Goal: Answer question/provide support

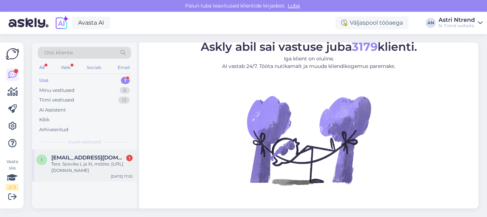
click at [91, 161] on div "Tere. Sooviks L ja XL mõõte. [URL][DOMAIN_NAME]" at bounding box center [91, 167] width 81 height 13
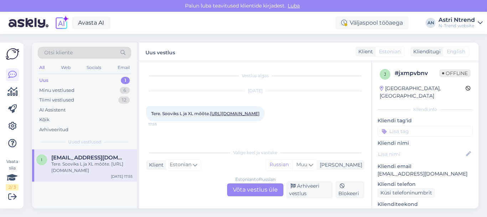
scroll to position [15, 0]
click at [263, 190] on div "Estonian to Russian Võta vestlus üle" at bounding box center [255, 189] width 56 height 13
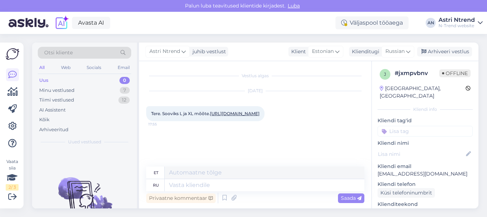
scroll to position [7, 0]
drag, startPoint x: 151, startPoint y: 103, endPoint x: 235, endPoint y: 146, distance: 94.0
click at [235, 121] on div "Tere. Sooviks L ja XL mõõte. [URL][DOMAIN_NAME] 17:55" at bounding box center [205, 113] width 118 height 15
copy span "Tere. Sooviks L ja XL mõõte. [URL][DOMAIN_NAME]"
click at [210, 116] on link "[URL][DOMAIN_NAME]" at bounding box center [235, 113] width 50 height 5
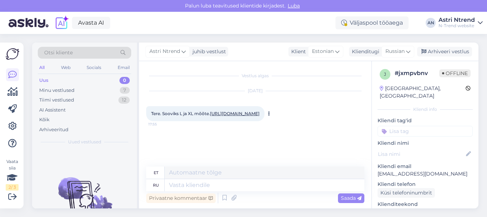
click at [237, 111] on link "[URL][DOMAIN_NAME]" at bounding box center [235, 113] width 50 height 5
copy span "Tere. Sooviks L ja XL mõõte. [URL][DOMAIN_NAME]"
click at [309, 118] on div "[DATE] Tere. Sooviks L ja XL mõõte. [URL][DOMAIN_NAME] 17:55" at bounding box center [255, 106] width 218 height 46
click at [228, 113] on link "[URL][DOMAIN_NAME]" at bounding box center [235, 113] width 50 height 5
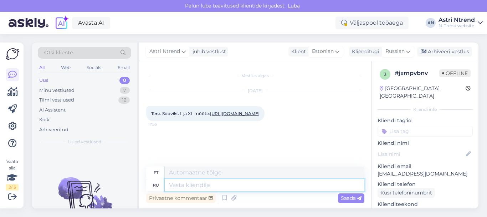
click at [194, 185] on textarea at bounding box center [265, 185] width 200 height 12
type textarea "из"
type textarea "[PERSON_NAME]"
type textarea "изделие"
type textarea "toode"
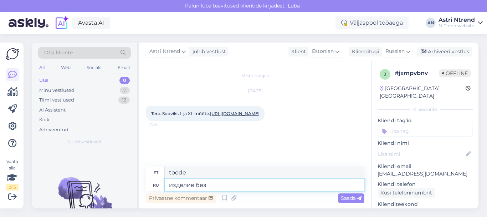
type textarea "изделие без"
type textarea "toode ilma"
type textarea "изделие без застежки,"
type textarea "toode ilma kinnitusdetailideta,"
type textarea "изделие без застежки, размер"
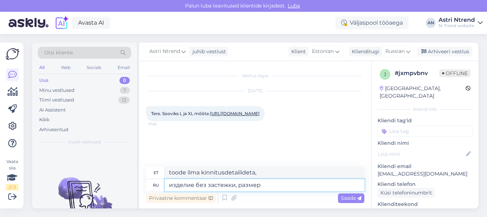
type textarea "toode ilma kinnitusdetailita, suurus"
type textarea "изделие без застежки, размер по"
type textarea "tootel puudub kinnitus, suurus vastavalt"
type textarea "изделие без застежки, размер по гру"
type textarea "toode ilma kinnitusdetailita, suurus grammides"
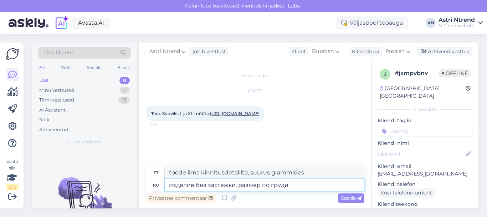
type textarea "изделие без застежки, размер по груди"
type textarea "tootel puudub kinnitus, suurus on rinnaümbermõõdu järgi"
type textarea "изделие без застежки, размер по груди в"
type textarea "tootel puudub kinnitus, rinnaümbermõõt on"
type textarea "изделие без застежки, размер по груди в откр"
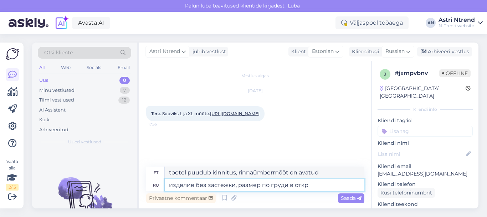
type textarea "tootel puudub kinnitus, suurus on rinnaümbermõõt avatud asendis"
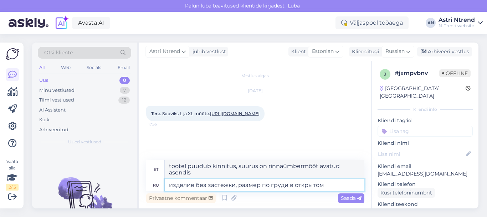
type textarea "изделие без застежки, размер по груди в открытом"
type textarea "tootel puudub kinnitus, suurus on lahtiselt rinnaümbermõõdu järgi"
type textarea "изделие без застежки, размер по груди в открытом виде"
type textarea "tootel puudub kinnitus, suurus on avatuna rinnal"
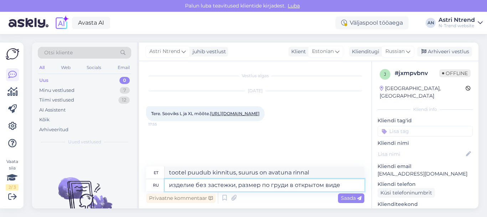
type textarea "изделие без застежки, размер по груди в открытом виде -"
type textarea "Tootel puudub kinnitus, avatuna on rinna suurus -"
type textarea "изделие без застежки, размер по груди в открытом виде - 96"
type textarea "Tootel puudub kinnitus, avatuna on rinnaümbermõõt 96"
type textarea "изделие без застежки, размер по груди в открытом виде - 96 см"
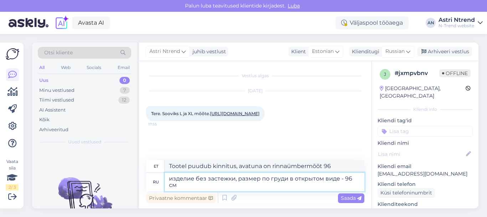
type textarea "Tootel puudub kinnitus, rinnaümbermõõt avatuna on 96 cm"
type textarea "изделие без застежки, размер по груди в открытом виде - 96 см /"
type textarea "tootel puudub kinnitus, rinnaümbermõõt avatuna on 96 cm /"
type textarea "изделие без застежки, размер по груди в открытом виде - 96 см /L"
type textarea "Tootel puudub kinnitus, rinnaümbermõõt avatuna on 96 cm / L"
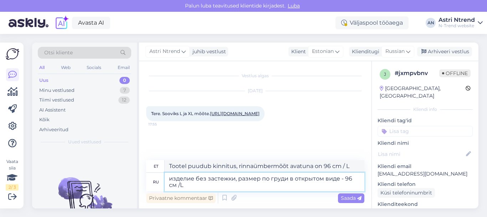
type textarea "изделие без застежки, размер по груди в открытом виде - 96 см /L/"
type textarea "tootel puudub kinnitus, rinnaümbermõõt avatuna on 96 cm /P/"
click at [177, 183] on textarea "изделие без застежки, размер по груди в открытом виде - 96 см /L/" at bounding box center [265, 181] width 200 height 19
type textarea "изделие без застежки, размер по груди в открытом виде - 96 см, /L/"
type textarea "tootel puudub kinnitus, rinnaümbermõõt avatuna on 96 cm, /P/"
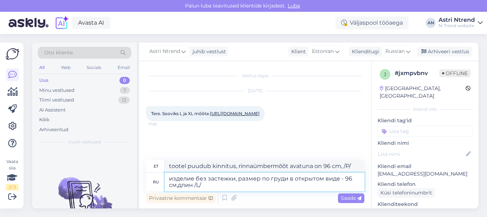
type textarea "изделие без застежки, размер по груди в открытом виде - 96 см,длина /L/"
type textarea "tootel puudub kinnitus, rinnaümbermõõt avatuna on 96 cm, pikkus /L/"
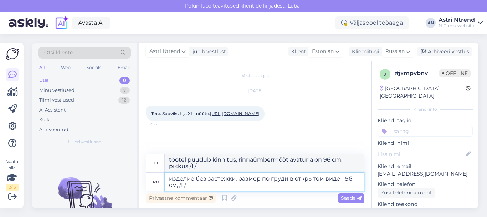
type textarea "изделие без застежки, размер по груди в открытом виде - 96 см, /L/"
type textarea "tootel puudub kinnitus, rinnaümbermõõt avatuna on 96 cm, /P/"
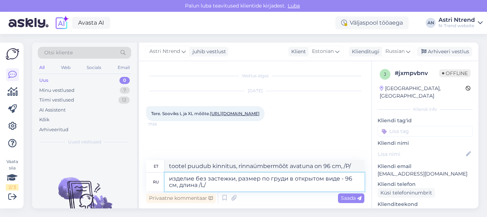
type textarea "изделие без застежки, размер по груди в открытом виде - 96 см, длина /L/"
type textarea "tootel puudub kinnitus, rinnaümbermõõt avatuna on 96 cm, pikkus /L/"
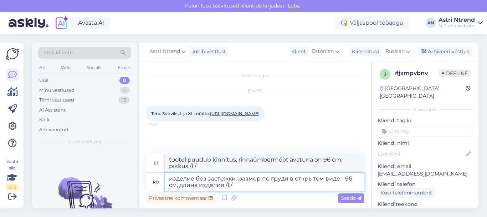
type textarea "изделие без застежки, размер по груди в открытом виде - 96 см, длина изделия /L/"
type textarea "tootel puudub kinnitus, rinnaümbermõõt avatult on 96 cm, toote pikkus on /L/"
type textarea "изделие без застежки, размер по груди в открытом виде - 96 см, длина изделия 68…"
type textarea "tootel puudub kinnitus, rinnaümbermõõt avatult on 96 cm, toote pikkus on 68 cm …"
type textarea "изделие без застежки, размер по груди в открытом виде - 96 см, длина изделия 68…"
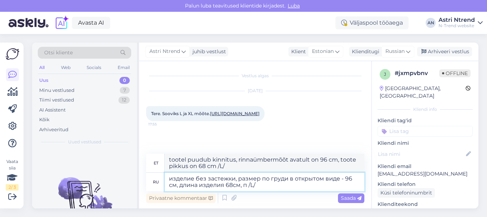
type textarea "tootel puudub kinnitus, rinnaümbermõõt avatult on 96 cm, toote pikkus on 68 cm,…"
type textarea "изделие без застежки, размер по груди в открытом виде - 96 см, длина изделия 68…"
type textarea "tootel puudub kinnitus, rinnaümbermõõt avatult on 96 cm, toote pikkus on 68 cm,…"
type textarea "изделие без застежки, размер по груди в открытом виде - 96 см, длина изделия 68…"
type textarea "Tootel puudub kinnitus, rinnaümbermõõt avatult on 96 cm, toote pikkus on 68 cm,…"
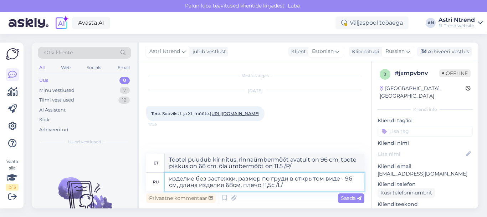
type textarea "изделие без застежки, размер по груди в открытом виде - 96 см, длина изделия 68…"
type textarea "tootel puudub kinnitus, rinnaümbermõõt avatult on 96 cm, toote pikkus on 68 cm,…"
click at [295, 186] on textarea "изделие без застежки, размер по груди в открытом виде - 96 см, длина изделия 68…" at bounding box center [265, 181] width 200 height 19
type textarea "изделие без застежки, размер по груди в открытом виде - 96 см, длина изделия 68…"
type textarea "Tootel puudub kinnitus, rinnaümbermõõt avatult on 96 cm, toote pikkus 68 cm, õl…"
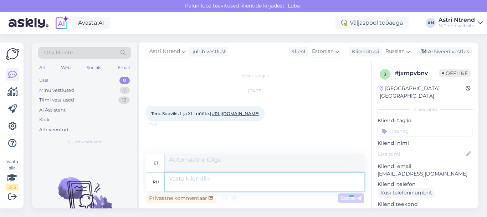
scroll to position [63, 0]
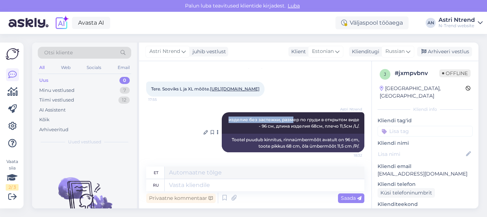
drag, startPoint x: 222, startPoint y: 117, endPoint x: 284, endPoint y: 118, distance: 62.1
click at [284, 118] on span "изделие без застежки, размер по груди в открытом виде - 96 см, длина изделия 68…" at bounding box center [295, 123] width 132 height 12
drag, startPoint x: 299, startPoint y: 155, endPoint x: 306, endPoint y: 137, distance: 19.2
click at [299, 155] on div "Astri Ntrend изделие без застежки, размер по груди в открытом виде - 96 см, дли…" at bounding box center [255, 132] width 218 height 56
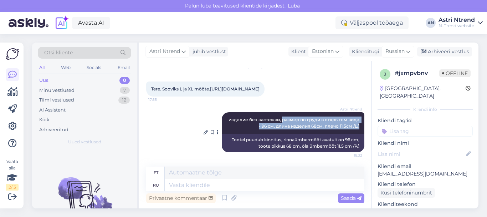
drag, startPoint x: 274, startPoint y: 119, endPoint x: 354, endPoint y: 125, distance: 80.2
click at [354, 125] on div "Astri Ntrend изделие без застежки, размер по груди в открытом виде - 96 см, дли…" at bounding box center [293, 122] width 143 height 21
copy span "размер по груди в открытом виде - 96 см, длина изделия 68см, плечо 11,5см /L/."
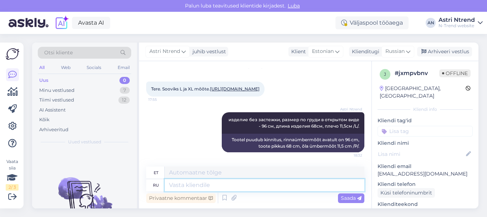
click at [181, 187] on textarea at bounding box center [265, 185] width 200 height 12
paste textarea "размер по груди в открытом виде - 96 см, длина изделия 68см, плечо 11,5см /L/."
type textarea "размер по груди в открытом виде - 96 см, длина изделия 68см, плечо 11,5см /L/."
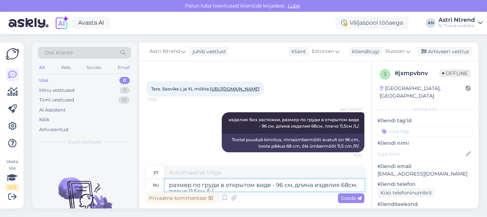
scroll to position [70, 0]
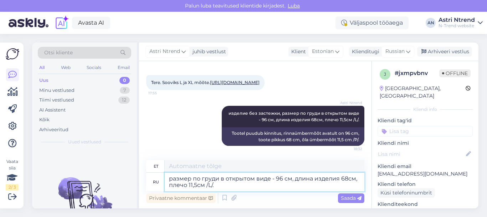
type textarea "Avatud rinnaümbermõõt - 96 cm, toote pikkus 68 cm, õla ümbermõõt 11,5 cm /P/."
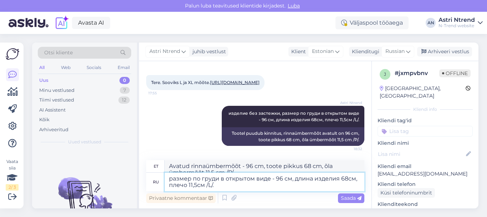
scroll to position [76, 0]
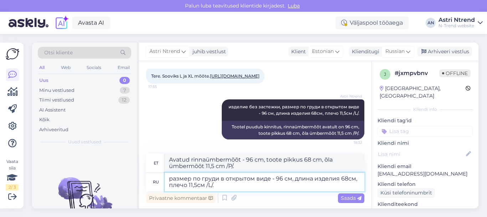
click at [209, 186] on textarea "размер по груди в открытом виде - 96 см, длина изделия 68см, плечо 11,5см /L/." at bounding box center [265, 181] width 200 height 19
type textarea "размер по груди в открытом виде - 96 см, длина изделия 68см, плечо 11,5см /XL/."
type textarea "Avatud rinnaümbermõõt - 96 cm, toote pikkus 68 cm, õla ümbermõõt 11,5 cm /XL/."
click at [284, 177] on textarea "размер по груди в открытом виде - 96 см, длина изделия 68см, плечо 11,5см /XL/." at bounding box center [265, 181] width 200 height 19
type textarea "размер по груди в открытом виде - 100 см, длина изделия 68см, плечо 11,5см /XL/."
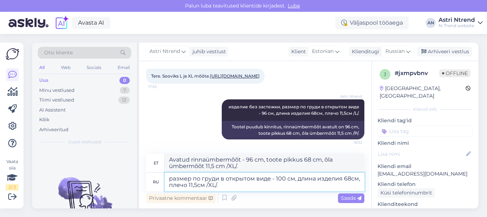
type textarea "Avatud rinnaümbermõõt - 100 cm, toote pikkus 68 cm, õla ümbermõõt 11,5 cm /XL/."
click at [351, 178] on textarea "размер по груди в открытом виде - 100 см, длина изделия 68см, плечо 11,5см /XL/." at bounding box center [265, 181] width 200 height 19
type textarea "размер по груди в открытом виде - 100 см, длина изделия 67см, плечо 11,5см /XL/."
type textarea "Avatud rinnaümbermõõt - 100 cm, toote pikkus 67 cm, õla ümbermõõt 11,5 cm /XL/."
type textarea "размер по груди в открытом виде - 100 см, длина изделия 70см, плечо 11,5см /XL/."
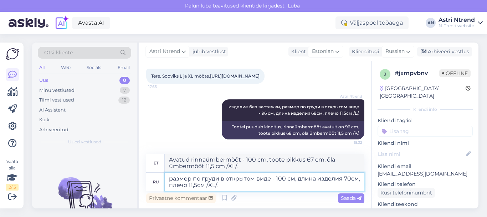
type textarea "Avatud rinnaümbermõõt - 100 cm, toote pikkus 70 cm, õla ümbermõõt 11,5 cm /XL/."
click at [196, 185] on textarea "размер по груди в открытом виде - 100 см, длина изделия 70см, плечо 11,5см /XL/." at bounding box center [265, 181] width 200 height 19
type textarea "размер по груди в открытом виде - 100 см, длина изделия 70см, плечо 12см /XL/."
type textarea "Avatud rinnaümbermõõt - 100 cm, toote pikkus 70 cm, õla ümbermõõt 12 cm /XL/."
type textarea "размер по груди в открытом виде - 100 см, длина изделия 70см, плечо 12см /XL/."
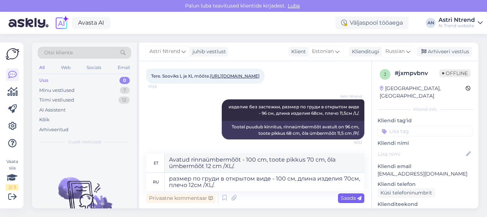
click at [356, 199] on span "Saada" at bounding box center [351, 197] width 21 height 6
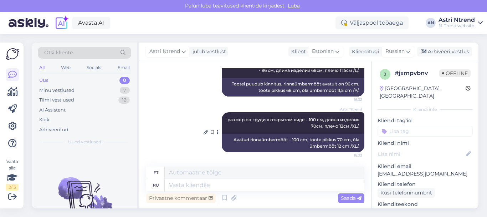
scroll to position [0, 0]
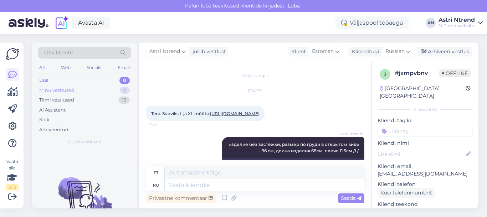
click at [48, 87] on div "Minu vestlused" at bounding box center [56, 90] width 35 height 7
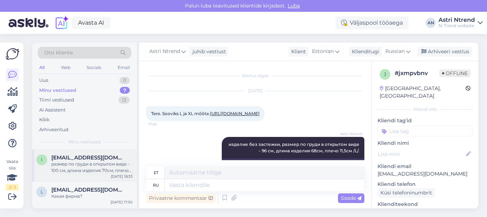
click at [75, 157] on span "[EMAIL_ADDRESS][DOMAIN_NAME]" at bounding box center [88, 157] width 74 height 6
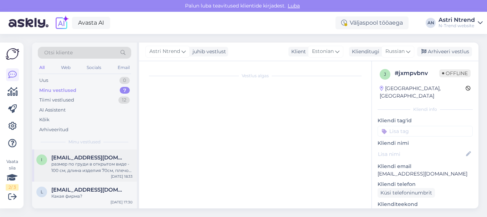
scroll to position [169, 0]
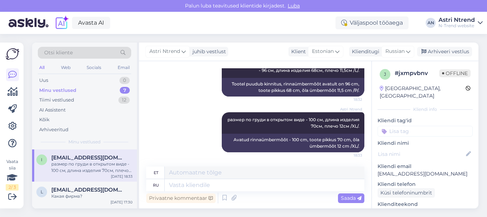
click at [56, 90] on div "Minu vestlused" at bounding box center [57, 90] width 37 height 7
click at [84, 194] on div "Какая фирма?" at bounding box center [91, 196] width 81 height 6
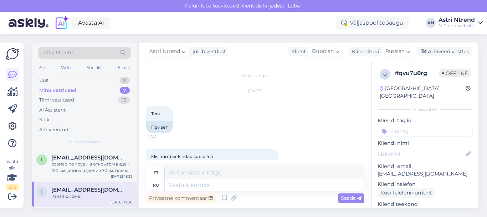
scroll to position [67, 0]
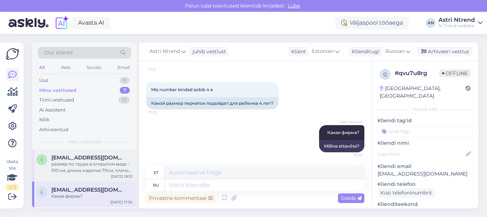
click at [92, 164] on div "размер по груди в открытом виде - 100 см, длина изделия 70см, плечо 12см /XL/." at bounding box center [91, 167] width 81 height 13
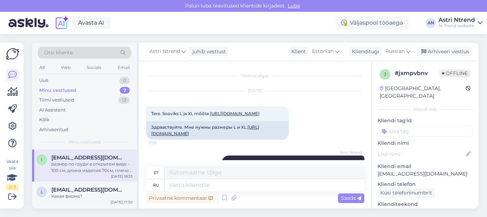
scroll to position [169, 0]
